Goal: Transaction & Acquisition: Subscribe to service/newsletter

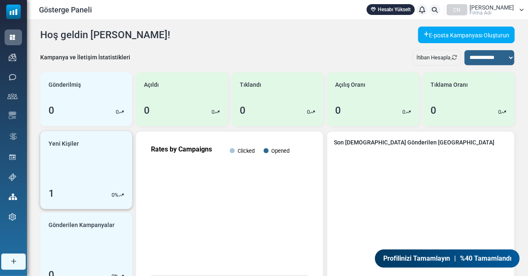
click at [51, 193] on font "1" at bounding box center [52, 193] width 6 height 12
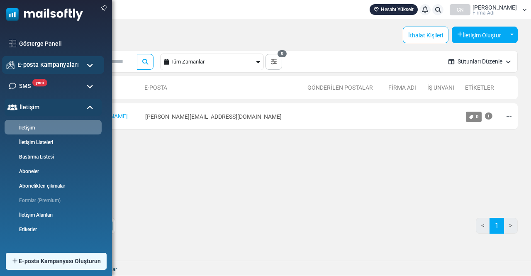
click at [32, 65] on font "E-posta Kampanyaları" at bounding box center [47, 64] width 61 height 7
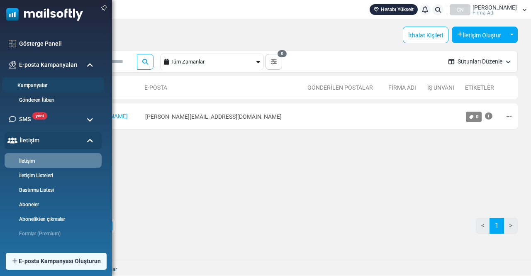
click at [35, 83] on font "Kampanyalar" at bounding box center [32, 86] width 30 height 6
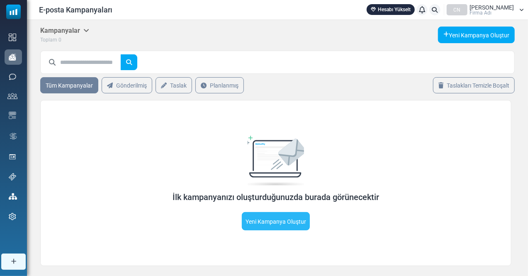
click at [271, 221] on font "Yeni Kampanya Oluştur" at bounding box center [275, 221] width 61 height 7
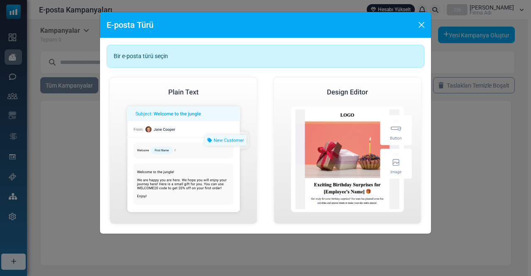
click at [155, 56] on font "Bir e-posta türü seçin" at bounding box center [141, 56] width 54 height 7
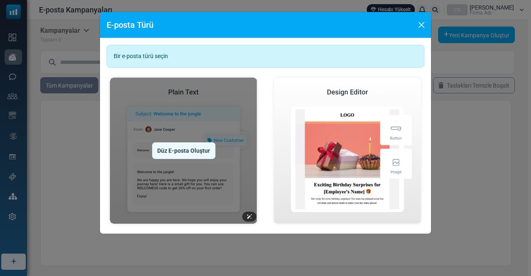
click at [187, 170] on img at bounding box center [184, 150] width 154 height 153
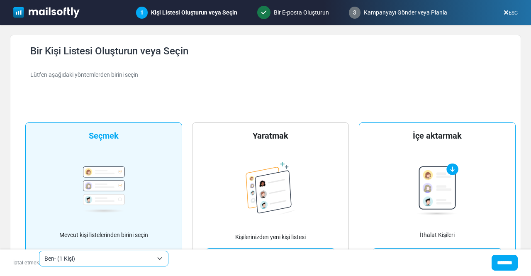
click at [433, 180] on img at bounding box center [437, 189] width 42 height 52
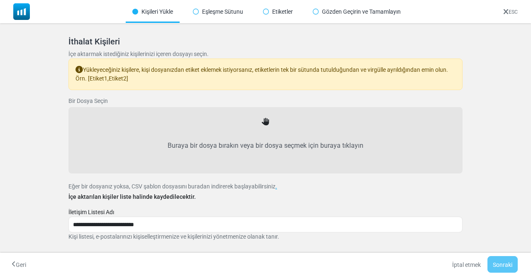
click at [276, 133] on label "Buraya bir dosya bırakın veya bir dosya seçmek için buraya tıklayın" at bounding box center [266, 145] width 376 height 36
click at [0, 0] on input "Buraya bir dosya bırakın veya bir dosya seçmek için buraya tıklayın" at bounding box center [0, 0] width 0 height 0
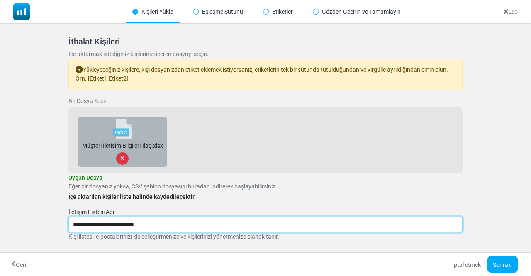
click at [127, 226] on input "**********" at bounding box center [265, 224] width 394 height 16
click at [116, 225] on input "**********" at bounding box center [265, 224] width 394 height 16
type input "**********"
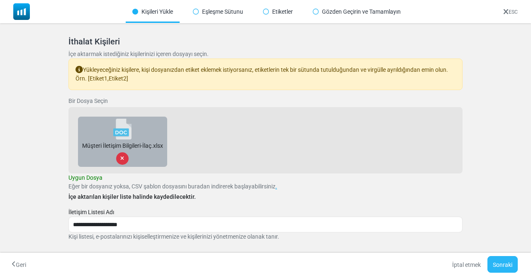
click at [500, 264] on font "Sonraki" at bounding box center [502, 264] width 19 height 7
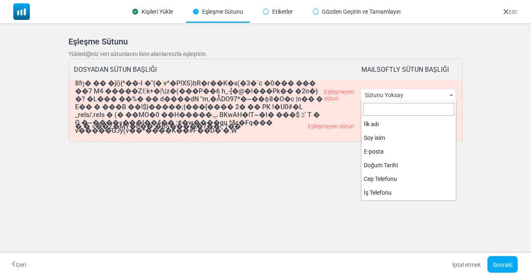
click at [429, 95] on span "Sütunu Yoksay" at bounding box center [408, 95] width 95 height 12
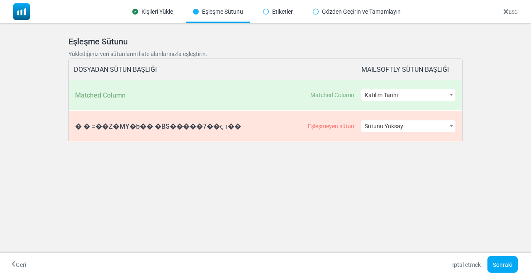
click at [446, 97] on span "Katılım Tarihi" at bounding box center [408, 95] width 95 height 12
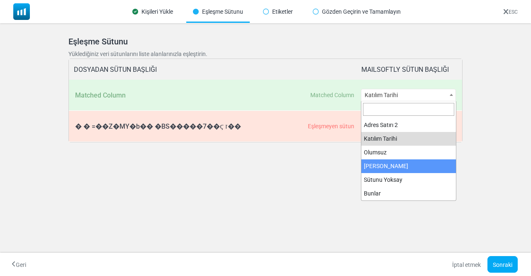
select select "**********"
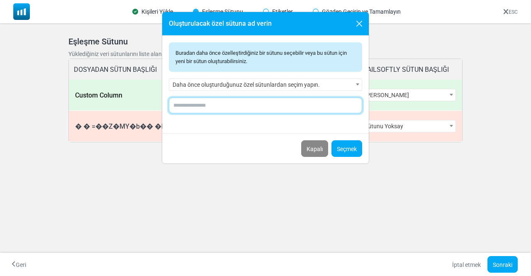
click at [211, 104] on input "text" at bounding box center [265, 105] width 193 height 16
type input "*"
type input "**********"
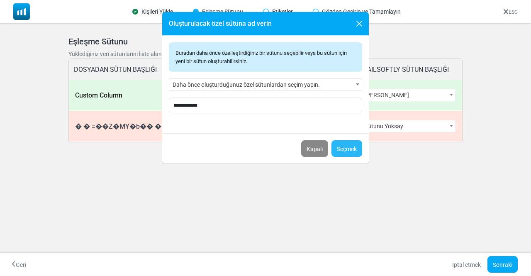
click at [346, 147] on font "Seçmek" at bounding box center [347, 149] width 20 height 7
select select "**********"
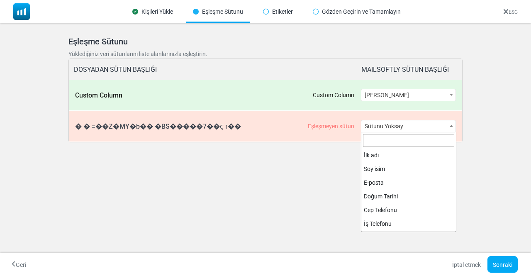
click at [440, 128] on span "Sütunu Yoksay" at bounding box center [408, 126] width 95 height 12
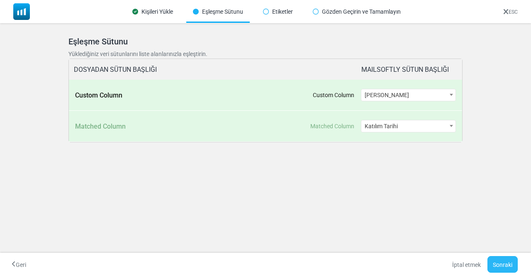
click at [499, 262] on font "Sonraki" at bounding box center [502, 264] width 19 height 7
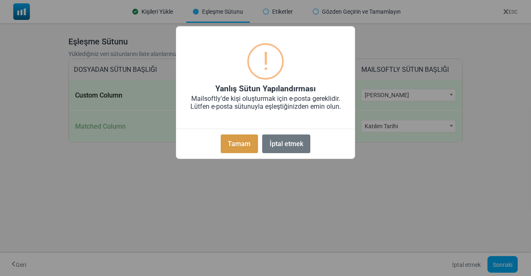
click at [240, 146] on font "Tamam" at bounding box center [239, 144] width 23 height 8
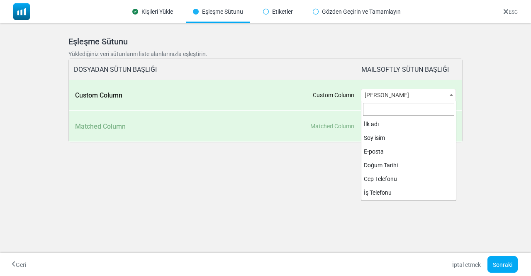
click at [452, 97] on span at bounding box center [451, 94] width 8 height 11
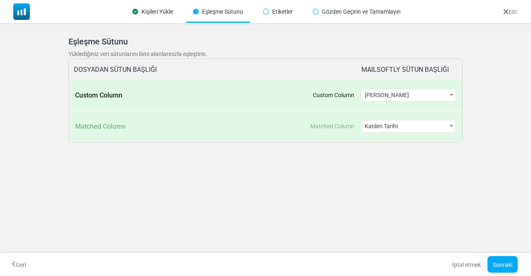
click at [449, 126] on span at bounding box center [451, 125] width 8 height 11
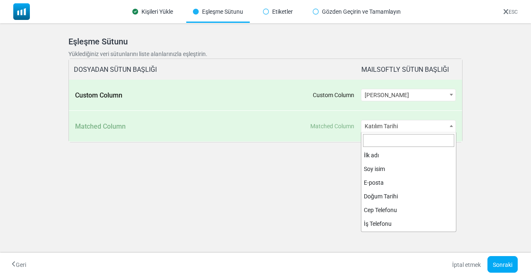
scroll to position [204, 0]
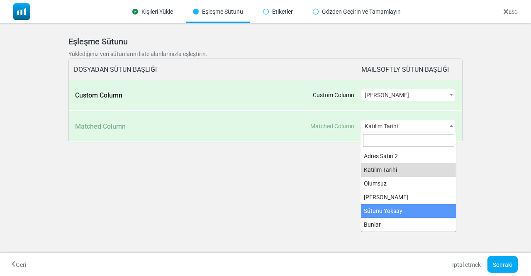
drag, startPoint x: 452, startPoint y: 219, endPoint x: 454, endPoint y: 195, distance: 23.7
click at [454, 195] on ul "İlk adı Soy ismi E-posta Doğum Tarihi Cep Telefonu İş Telefonu Şirket Sanayi İş…" at bounding box center [408, 189] width 95 height 83
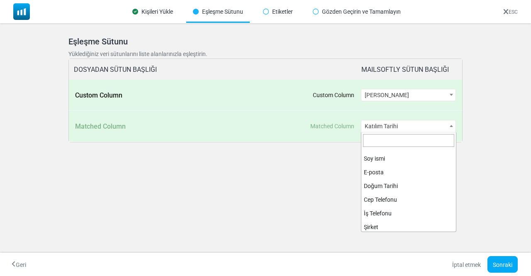
scroll to position [0, 0]
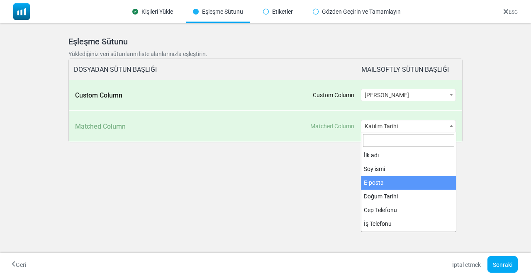
select select "*****"
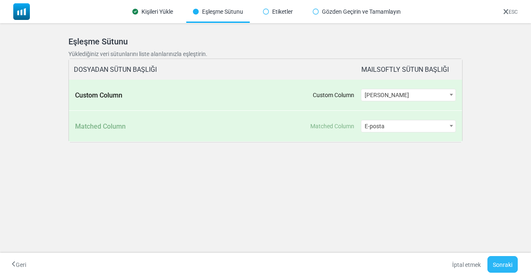
click at [498, 262] on font "Sonraki" at bounding box center [502, 264] width 19 height 7
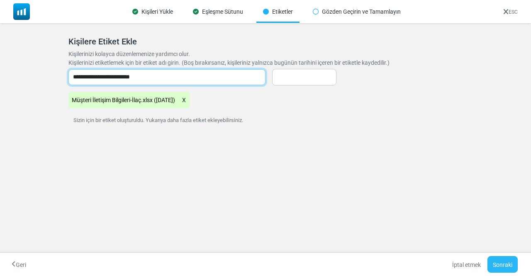
type input "**********"
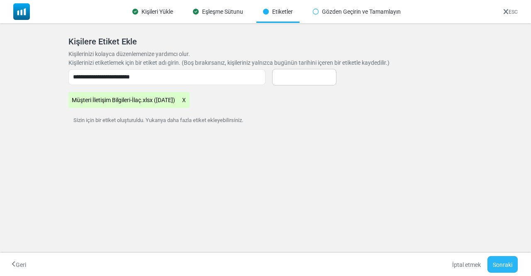
click at [503, 264] on font "Sonraki" at bounding box center [502, 264] width 19 height 7
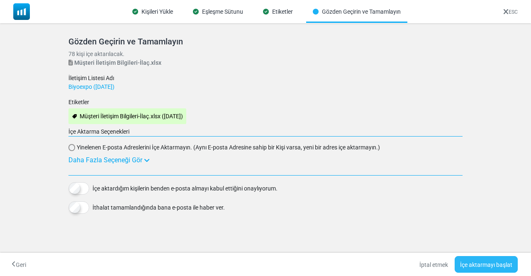
click at [480, 267] on font "İçe aktarmayı başlat" at bounding box center [486, 264] width 52 height 7
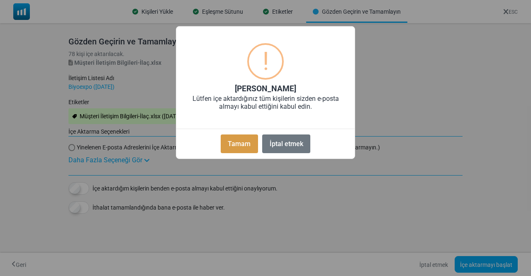
click at [238, 144] on font "Tamam" at bounding box center [239, 144] width 23 height 8
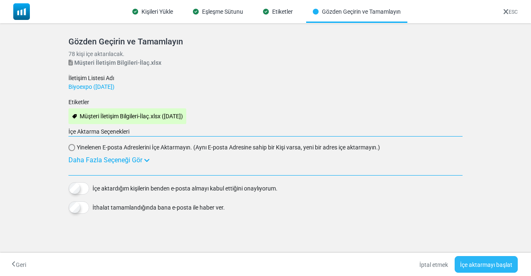
click at [483, 262] on font "İçe aktarmayı başlat" at bounding box center [486, 264] width 52 height 7
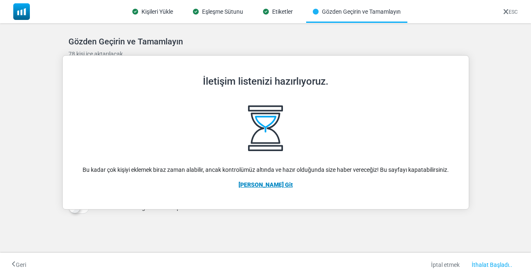
click at [263, 186] on font "Ana Sayfaya Git" at bounding box center [265, 184] width 54 height 7
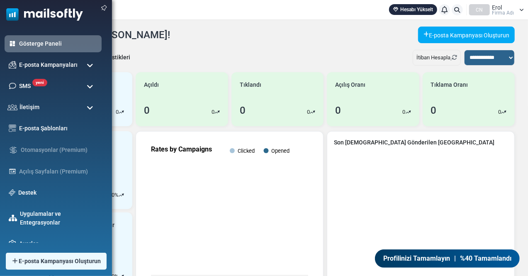
click at [90, 65] on span at bounding box center [90, 65] width 7 height 7
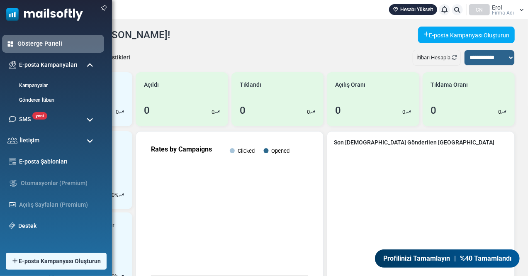
click at [47, 45] on font "Gösterge Paneli" at bounding box center [39, 43] width 45 height 7
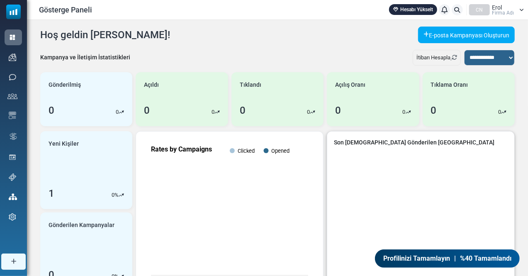
click at [381, 141] on font "Son [DEMOGRAPHIC_DATA] Gönderilen [GEOGRAPHIC_DATA]" at bounding box center [414, 142] width 160 height 7
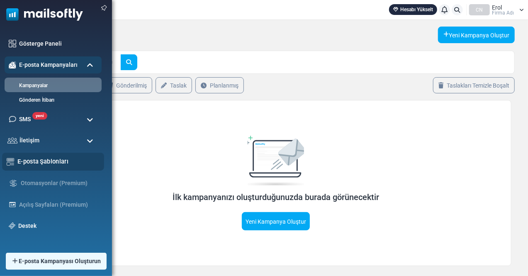
click at [34, 164] on font "E-posta Şablonları" at bounding box center [42, 161] width 51 height 7
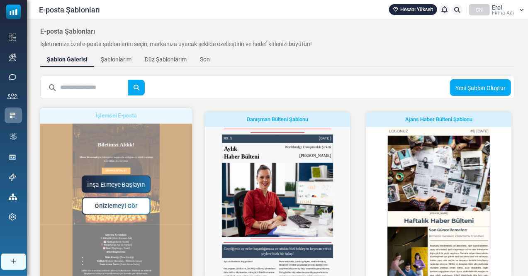
click at [114, 207] on font "Önizlemeyi Gör" at bounding box center [116, 205] width 43 height 7
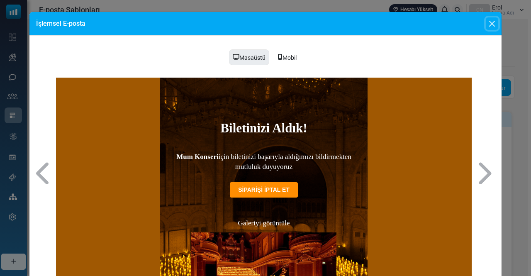
click at [489, 23] on button "Kapalı" at bounding box center [492, 23] width 12 height 12
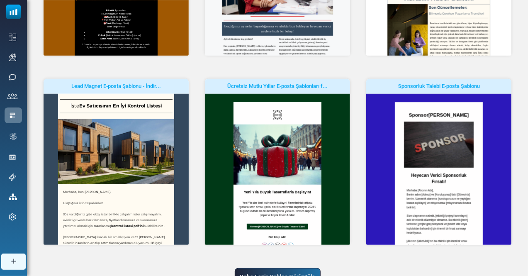
scroll to position [261, 0]
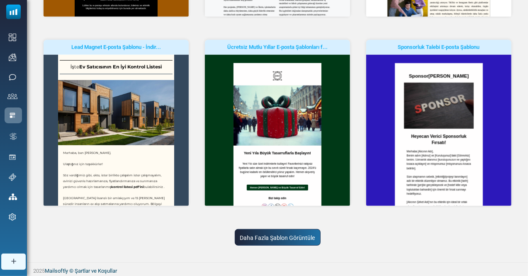
drag, startPoint x: 510, startPoint y: 129, endPoint x: 517, endPoint y: 187, distance: 58.6
click at [517, 187] on div "Sponsorluk Talebi E-posta Şablonu İnşa Etmeye Başlayın Önizlemeyi Gör" at bounding box center [438, 129] width 161 height 179
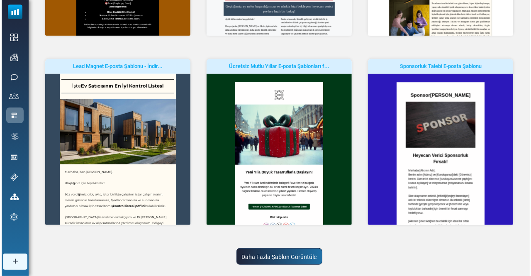
scroll to position [249, 0]
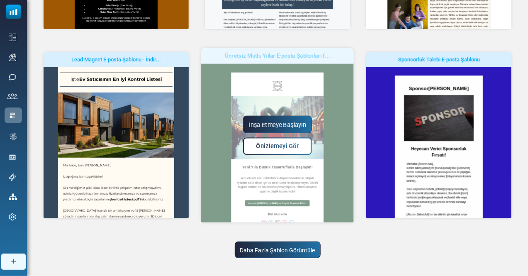
click at [270, 144] on font "Önizlemeyi Gör" at bounding box center [277, 146] width 43 height 7
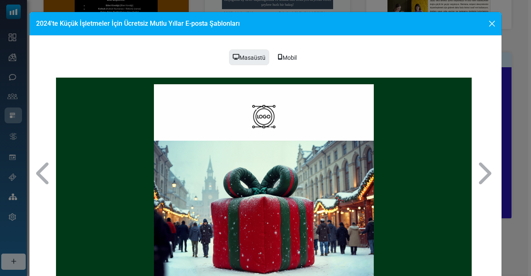
scroll to position [0, 0]
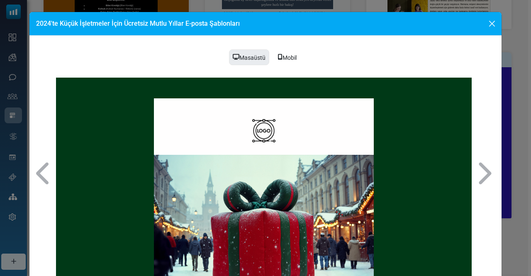
drag, startPoint x: 467, startPoint y: 125, endPoint x: 530, endPoint y: 155, distance: 70.1
drag, startPoint x: 469, startPoint y: 163, endPoint x: 557, endPoint y: 201, distance: 95.8
click at [521, 120] on div "2024'te Küçük İşletmeler İçin Ücretsiz Mutlu Yıllar E-posta Şablonları Masaüstü…" at bounding box center [265, 138] width 531 height 276
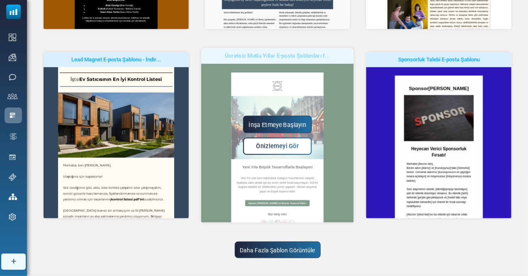
click at [272, 122] on font "İnşa Etmeye Başlayın" at bounding box center [278, 124] width 58 height 7
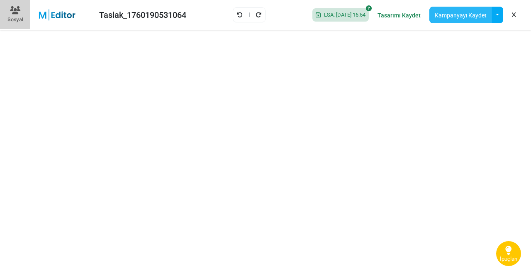
click at [456, 13] on font "Kampanyayı Kaydet" at bounding box center [461, 15] width 52 height 7
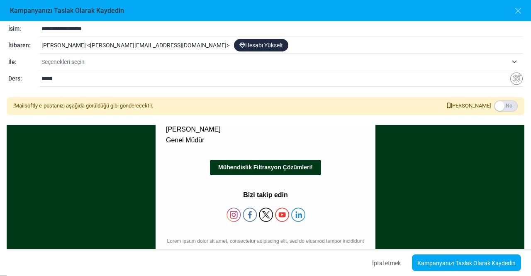
scroll to position [622, 0]
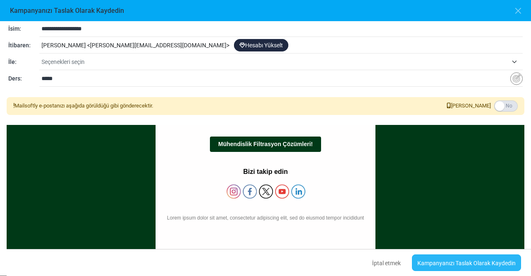
click at [464, 268] on link "Kampanyanızı Taslak Olarak Kaydedin" at bounding box center [466, 262] width 109 height 17
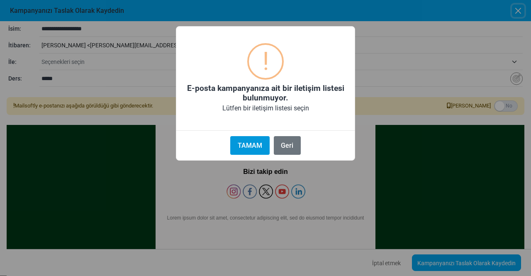
click at [247, 146] on font "TAMAM" at bounding box center [250, 145] width 24 height 8
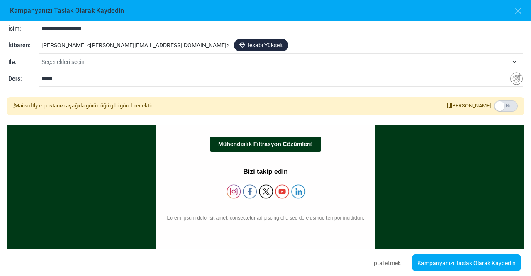
click at [133, 42] on font "[PERSON_NAME][EMAIL_ADDRESS][DOMAIN_NAME]" at bounding box center [158, 45] width 136 height 7
click at [142, 44] on font "[PERSON_NAME][EMAIL_ADDRESS][DOMAIN_NAME]" at bounding box center [158, 45] width 136 height 7
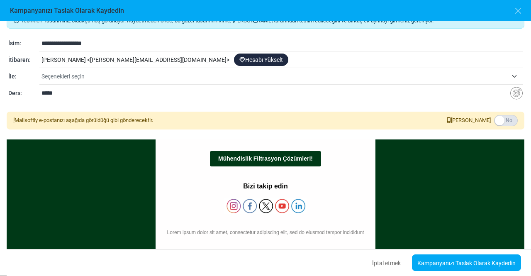
scroll to position [0, 0]
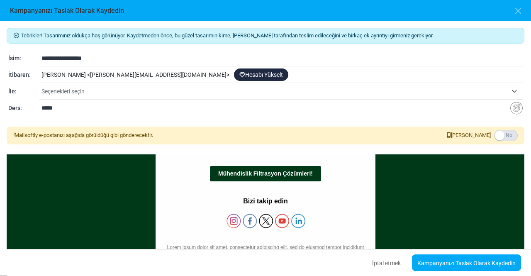
click at [42, 62] on input "**********" at bounding box center [281, 58] width 481 height 16
click at [104, 58] on input "**********" at bounding box center [281, 58] width 481 height 16
type input "*"
type input "**********"
click at [141, 74] on font "[PERSON_NAME][EMAIL_ADDRESS][DOMAIN_NAME]" at bounding box center [158, 74] width 136 height 7
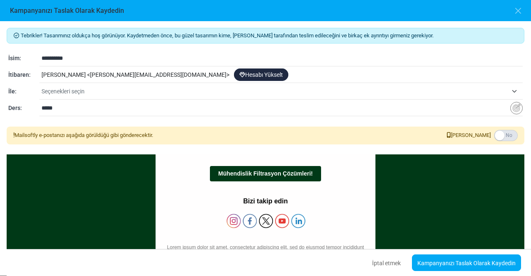
click at [75, 94] on font "Seçenekleri seçin" at bounding box center [62, 91] width 43 height 7
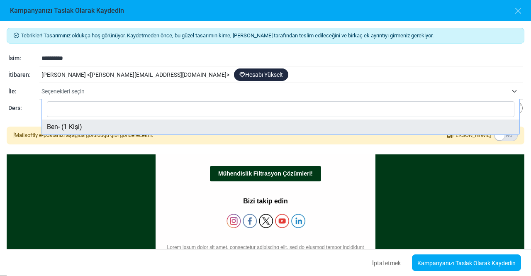
select select "*****"
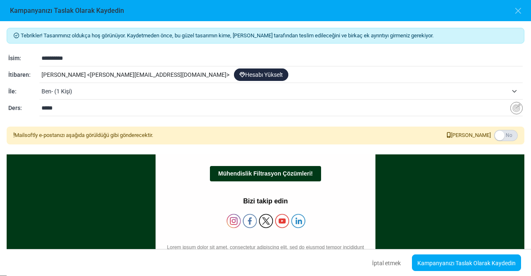
click at [59, 109] on input "*****" at bounding box center [275, 108] width 469 height 16
type input "*"
click at [42, 107] on input "********" at bounding box center [275, 108] width 469 height 16
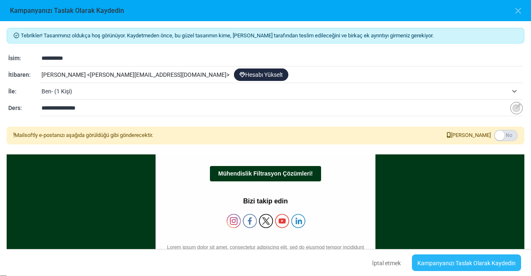
type input "**********"
click at [458, 260] on font "Kampanyanızı Taslak Olarak Kaydedin" at bounding box center [466, 263] width 98 height 7
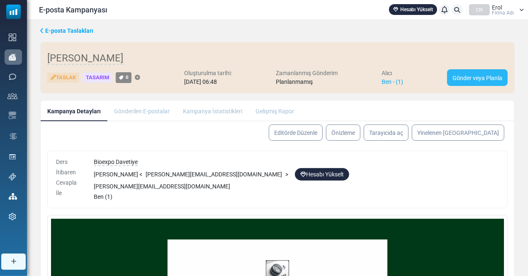
click at [480, 79] on font "Gönder veya Planla" at bounding box center [477, 78] width 50 height 7
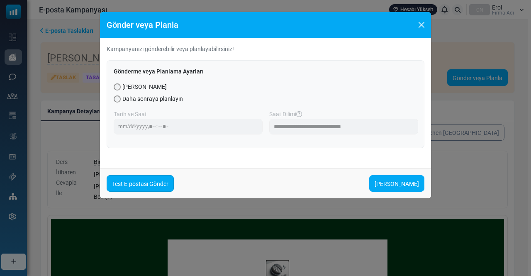
click at [136, 182] on font "Test E-postası Gönder" at bounding box center [140, 183] width 56 height 7
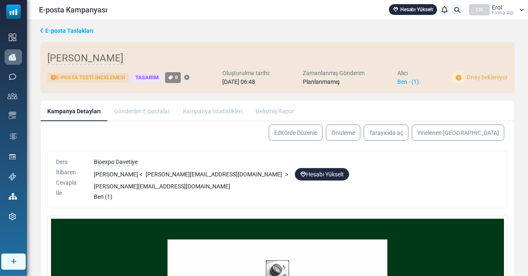
click at [92, 78] on font "E-posta Testi İncelemesi" at bounding box center [90, 77] width 69 height 6
click at [411, 10] on font "Hesabı Yükselt" at bounding box center [416, 10] width 33 height 6
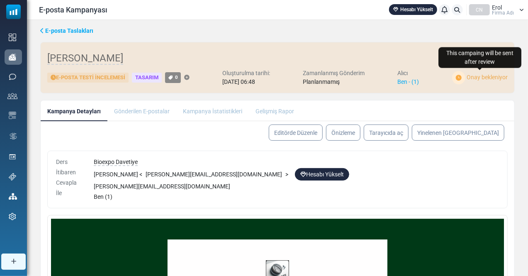
click at [470, 79] on font "Onay bekleniyor" at bounding box center [486, 77] width 41 height 7
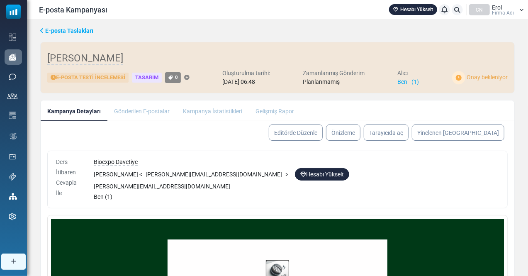
click at [148, 78] on font "Tasarım" at bounding box center [146, 77] width 23 height 6
click at [97, 75] on font "E-posta Testi İncelemesi" at bounding box center [90, 77] width 69 height 6
click at [135, 110] on li "Gönderilen E-postalar" at bounding box center [141, 110] width 69 height 20
click at [141, 113] on li "Gönderilen E-postalar" at bounding box center [141, 110] width 69 height 20
click at [198, 115] on li "Kampanya İstatistikleri" at bounding box center [212, 110] width 73 height 20
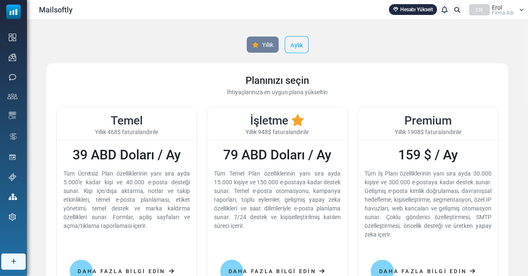
click at [294, 44] on font "Aylık" at bounding box center [296, 44] width 12 height 7
click at [124, 157] on font "49 ABD Doları / Ay" at bounding box center [127, 155] width 108 height 16
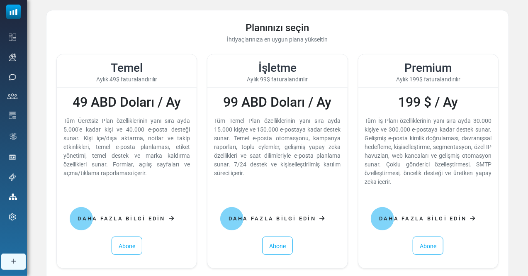
scroll to position [96, 0]
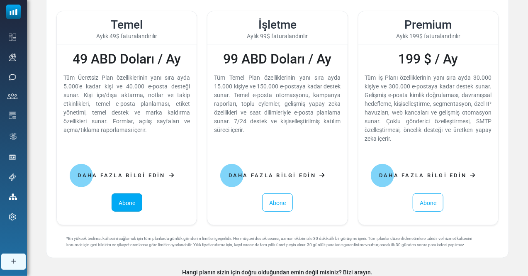
click at [128, 201] on font "Abone" at bounding box center [127, 202] width 17 height 7
